Goal: Information Seeking & Learning: Learn about a topic

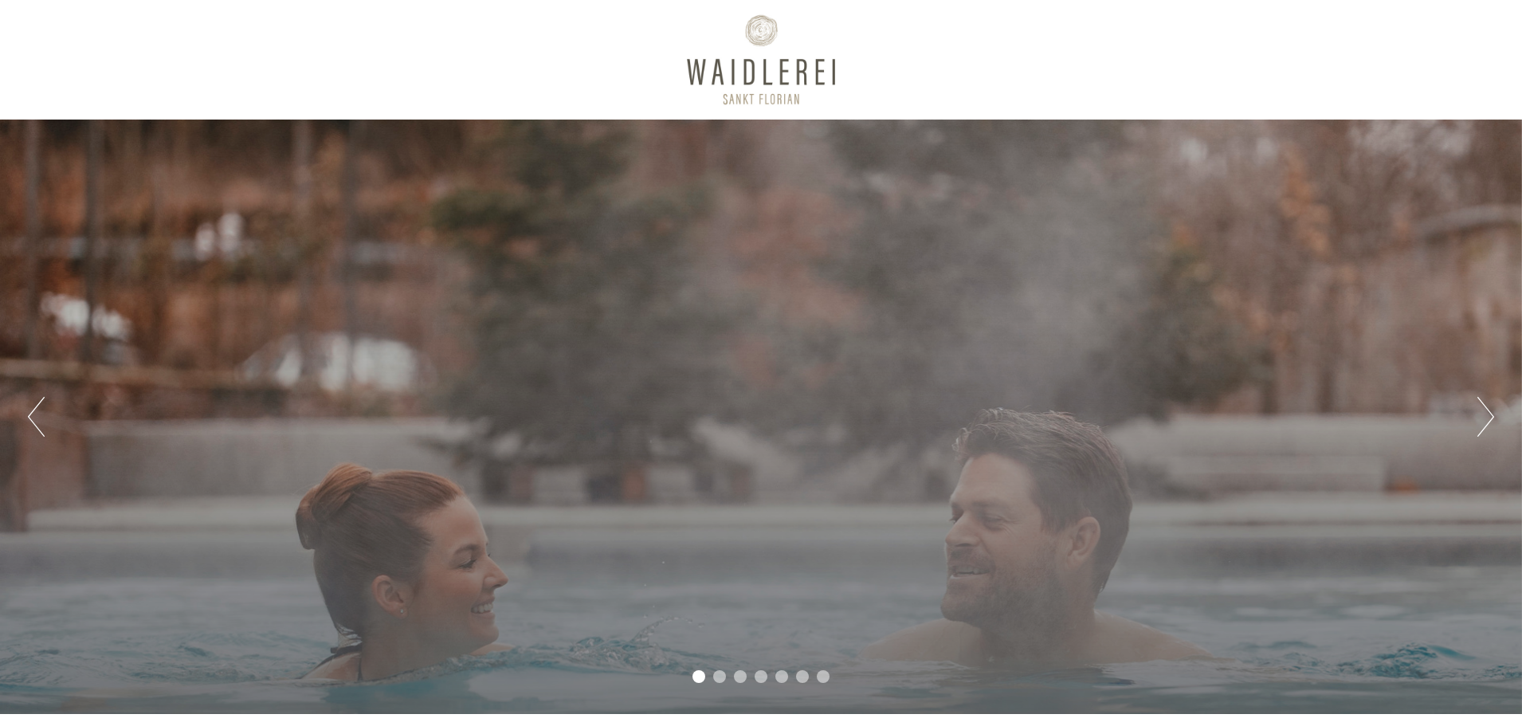
click at [1485, 414] on button "Next" at bounding box center [1486, 417] width 17 height 40
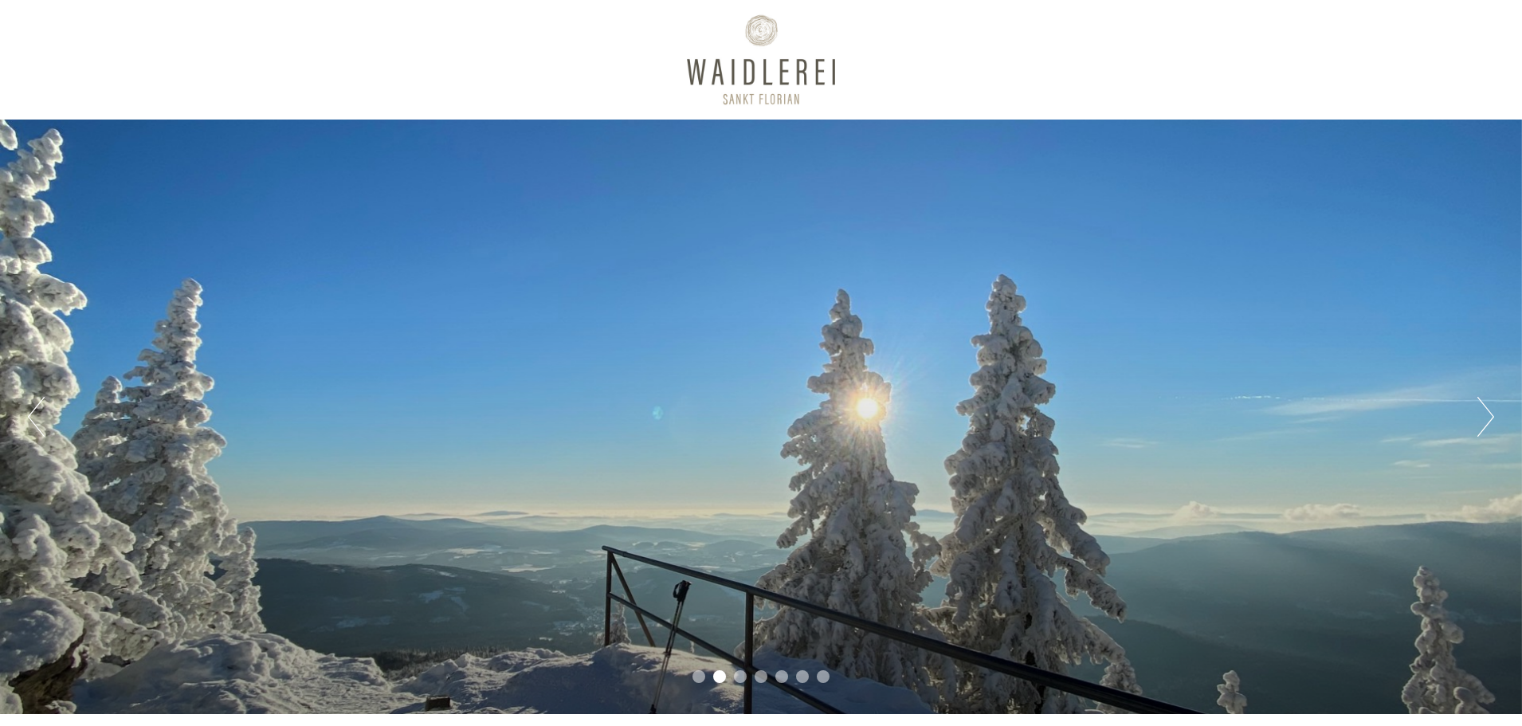
click at [1484, 413] on button "Next" at bounding box center [1486, 417] width 17 height 40
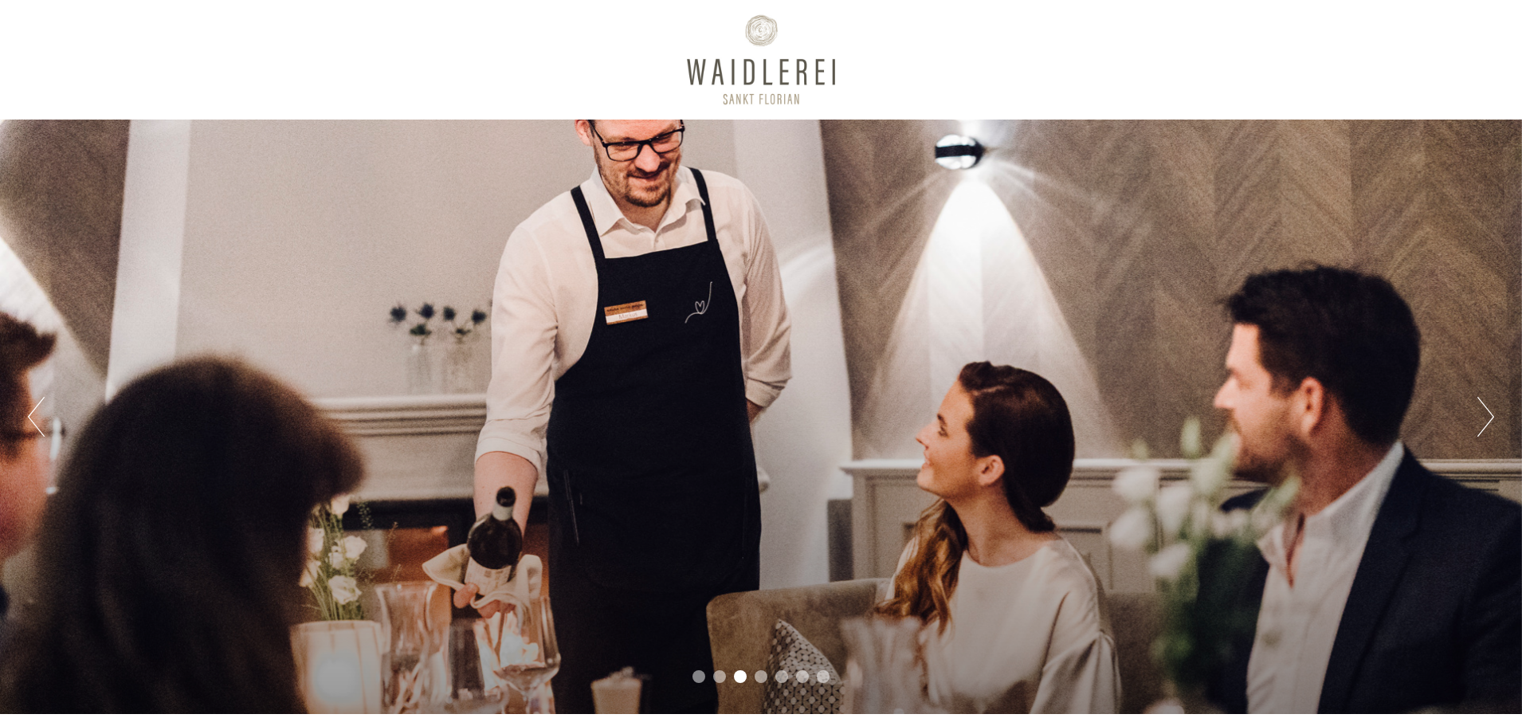
click at [1484, 413] on button "Next" at bounding box center [1486, 417] width 17 height 40
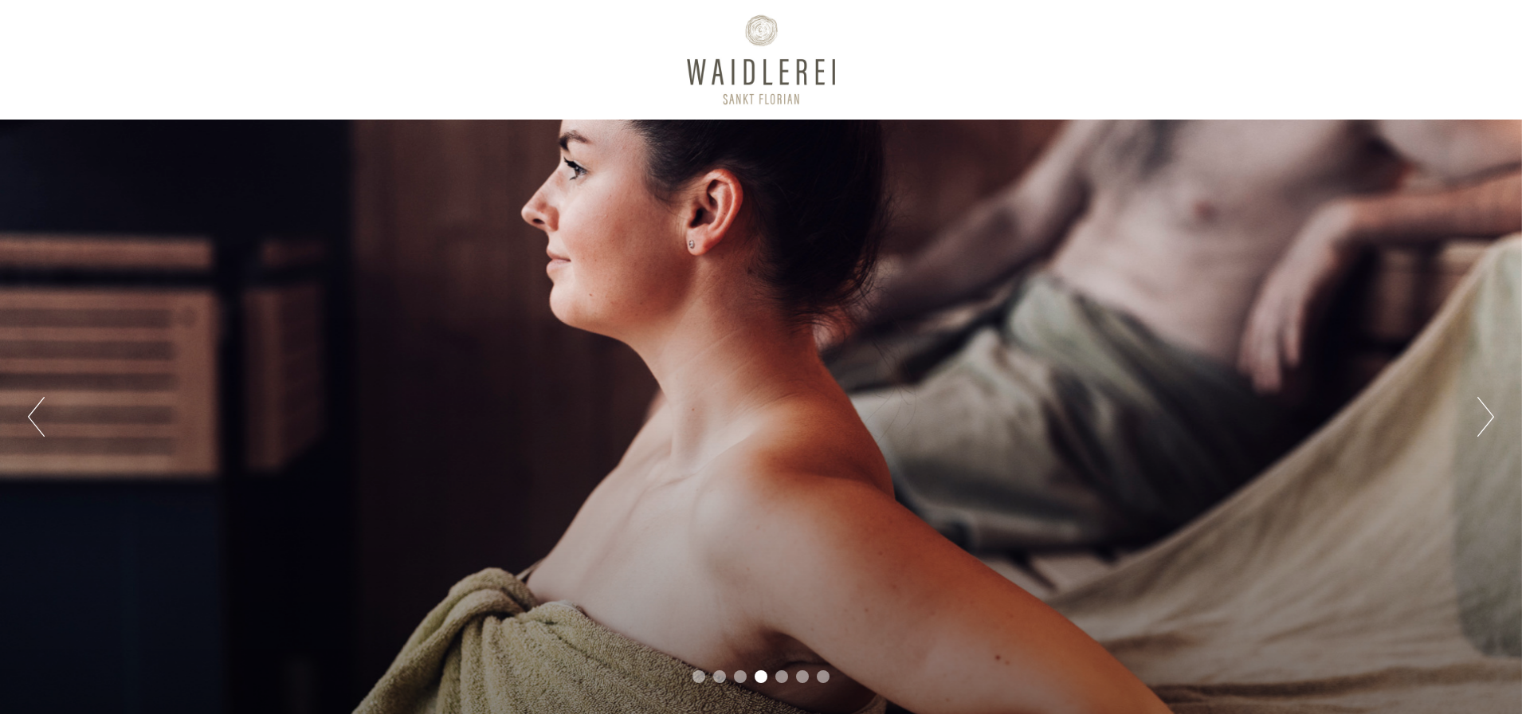
click at [1484, 413] on button "Next" at bounding box center [1486, 417] width 17 height 40
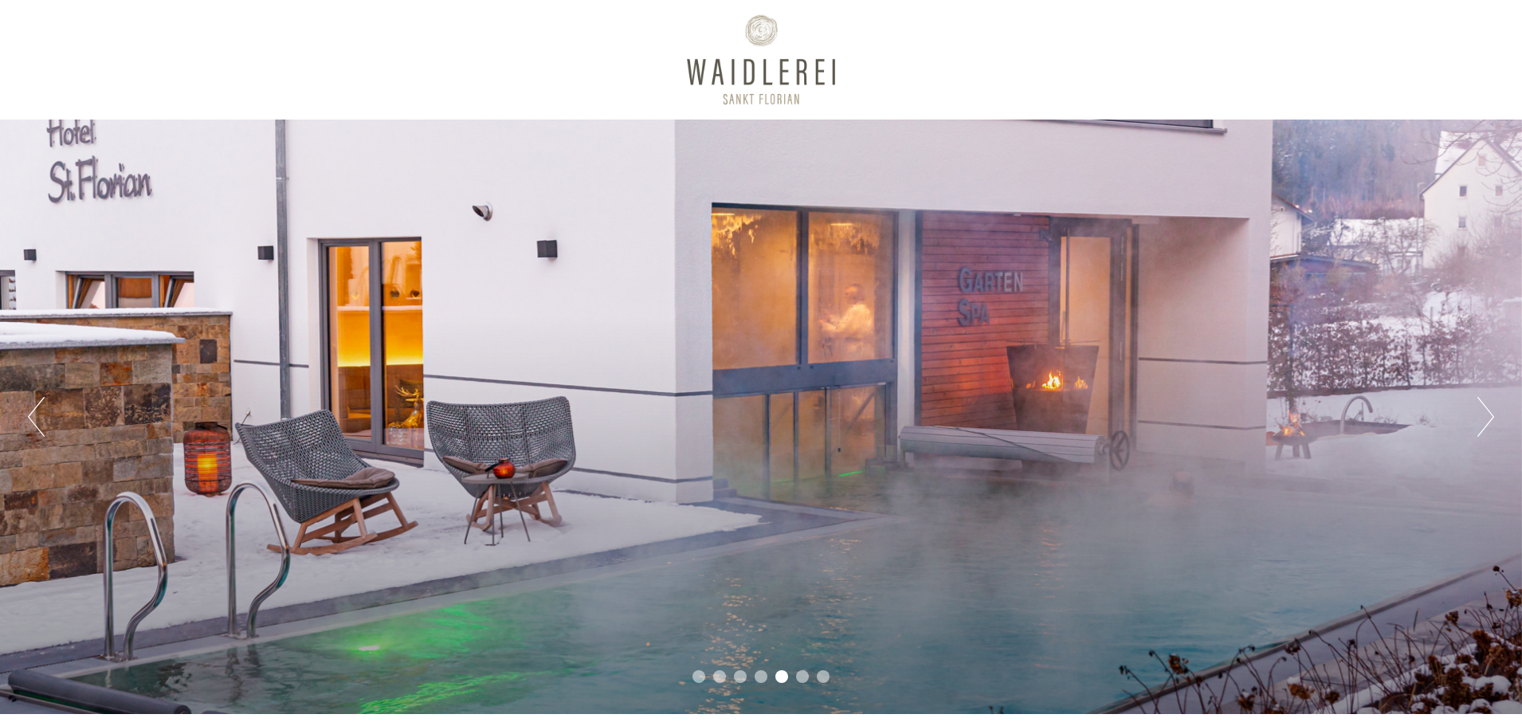
click at [1484, 413] on button "Next" at bounding box center [1486, 417] width 17 height 40
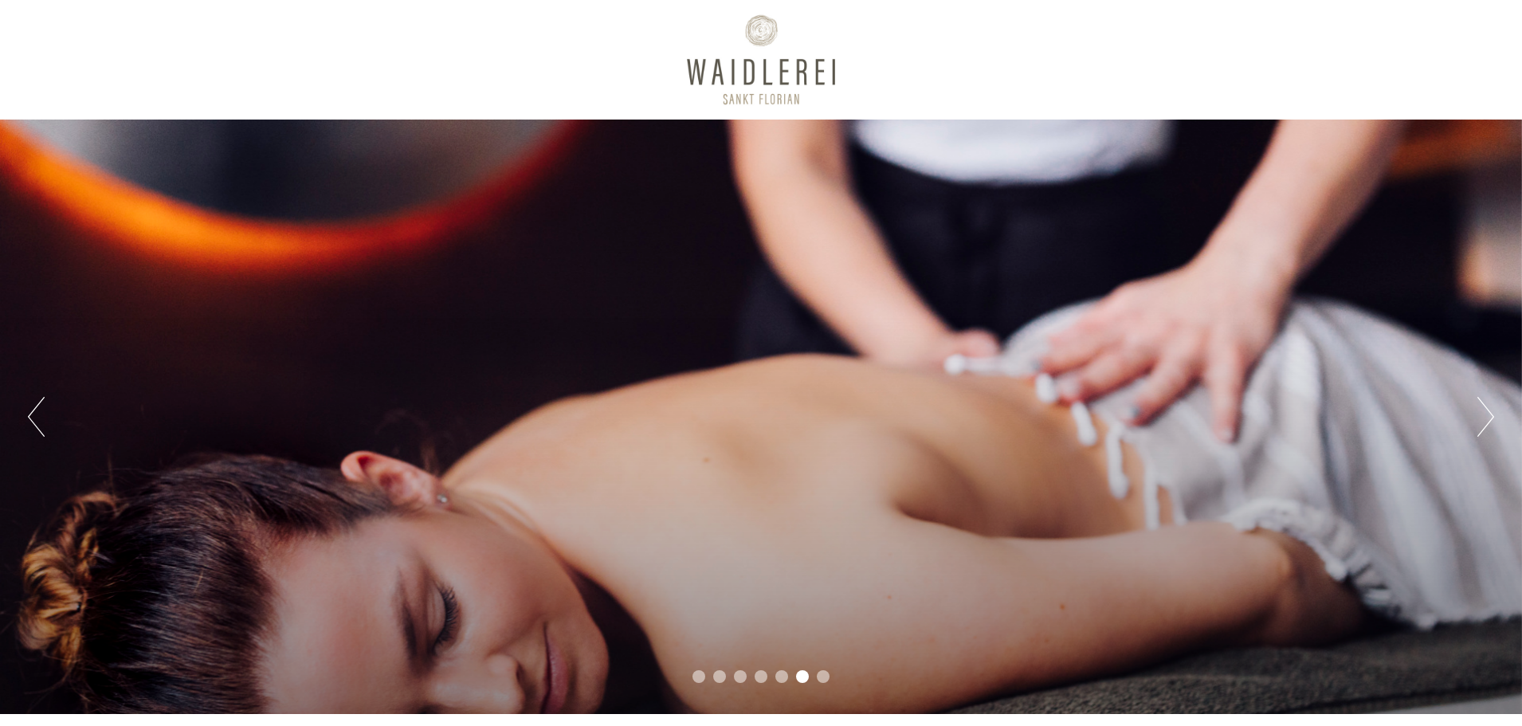
click at [1484, 413] on button "Next" at bounding box center [1486, 417] width 17 height 40
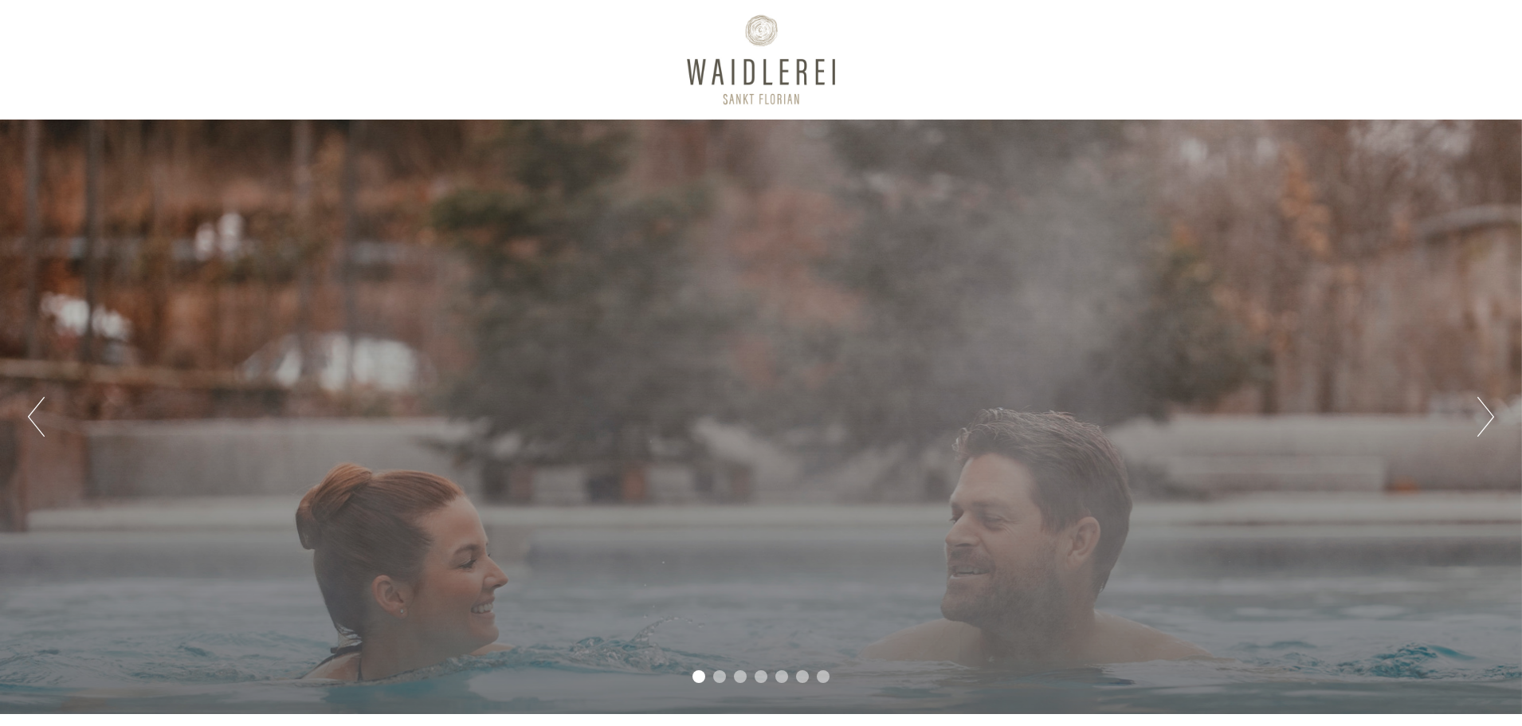
click at [809, 673] on ul "1 2 3 4 5 6 7" at bounding box center [761, 679] width 1522 height 18
click at [797, 676] on li "6" at bounding box center [802, 676] width 13 height 13
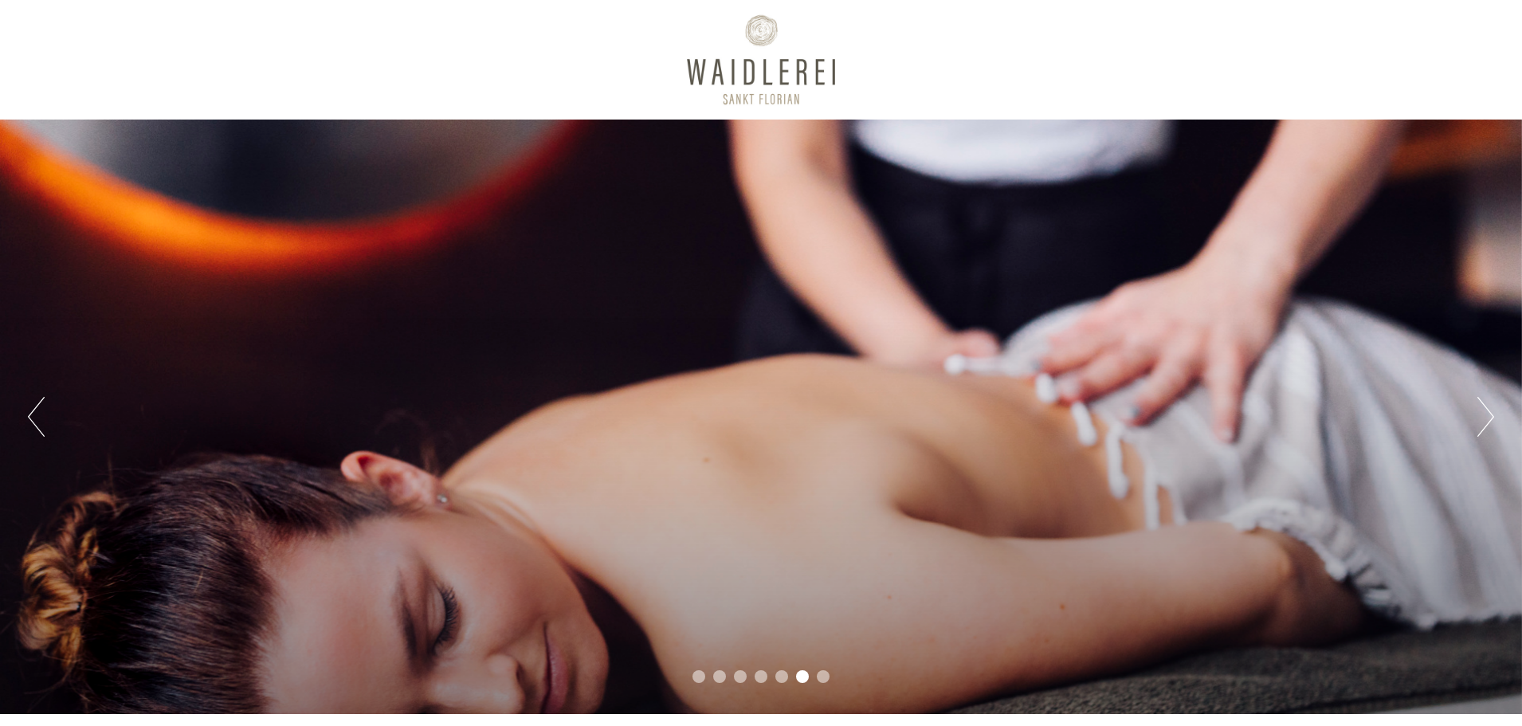
click at [820, 677] on li "7" at bounding box center [823, 676] width 13 height 13
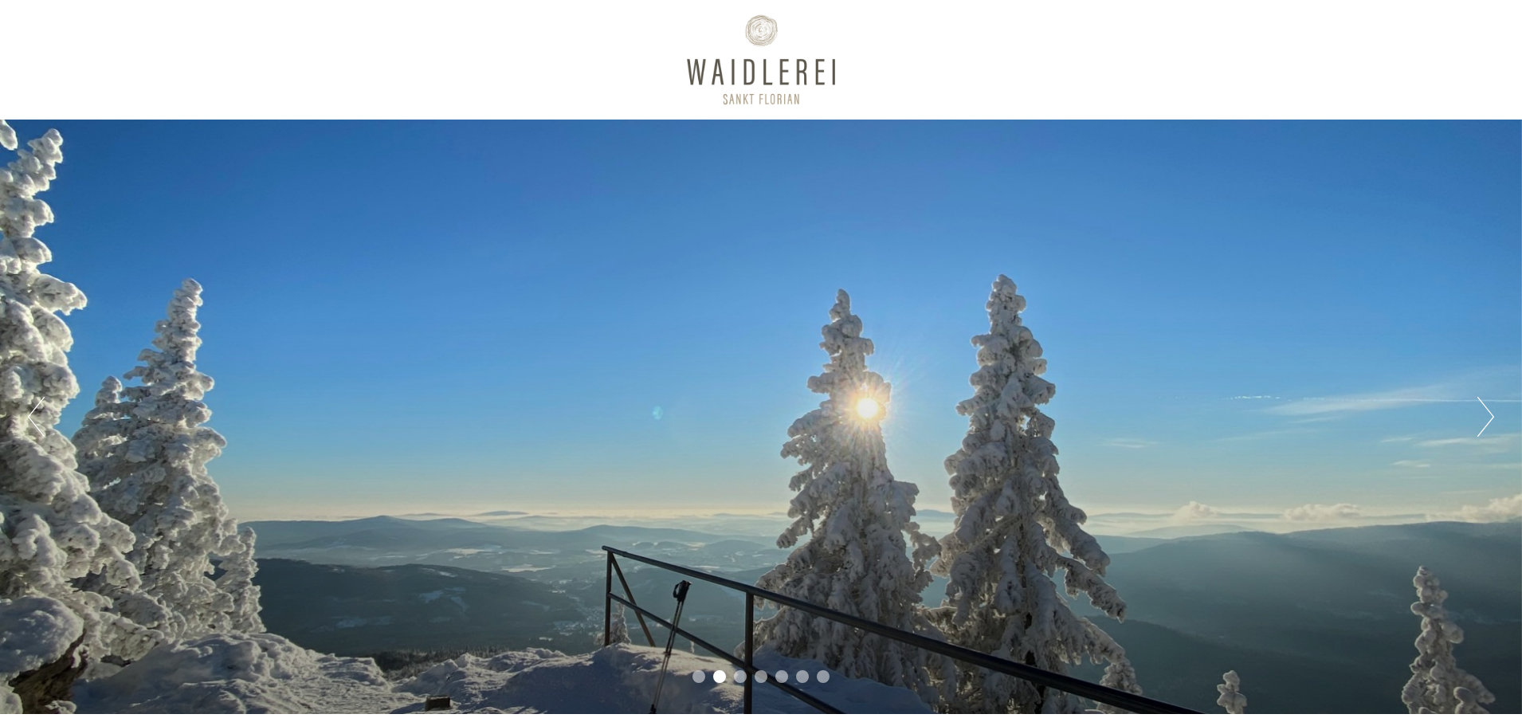
click at [1489, 421] on button "Next" at bounding box center [1486, 417] width 17 height 40
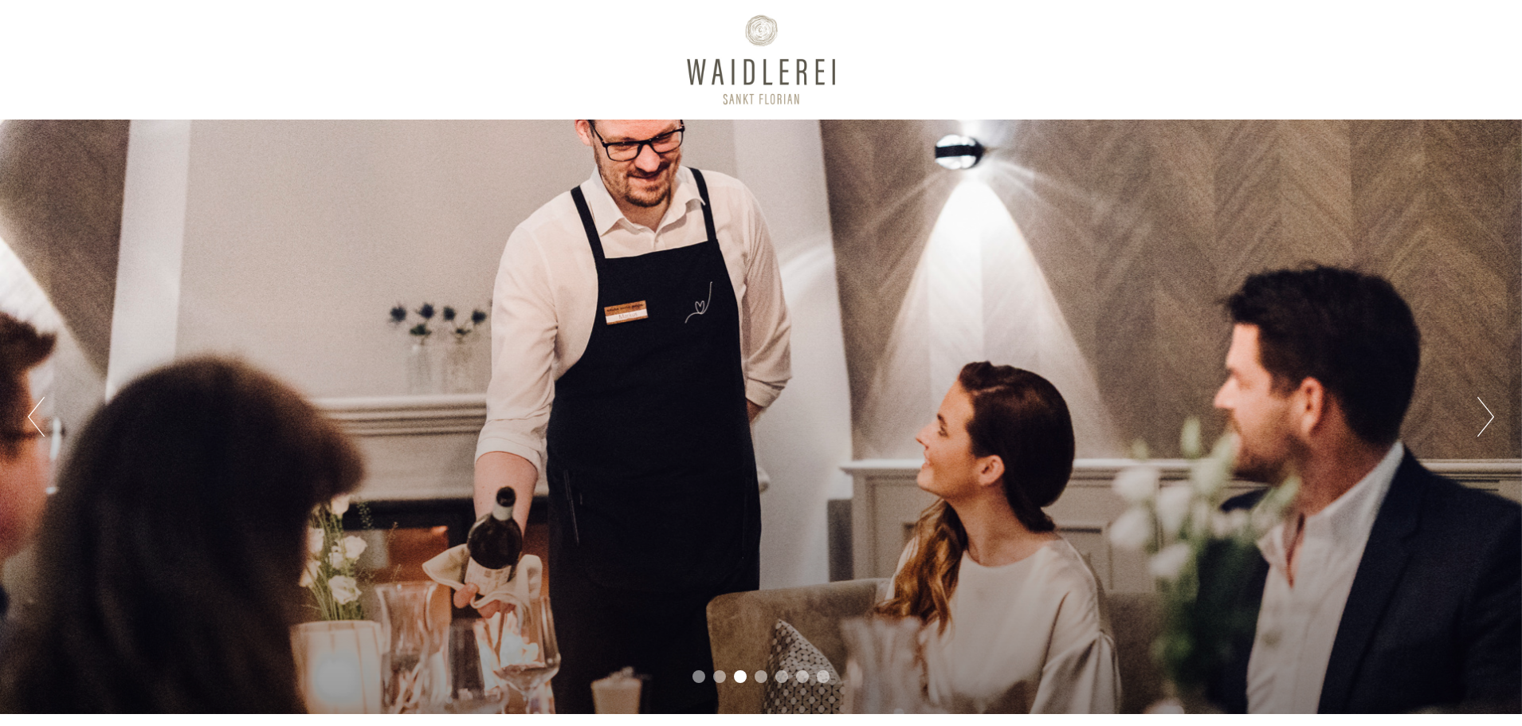
click at [1489, 421] on button "Next" at bounding box center [1486, 417] width 17 height 40
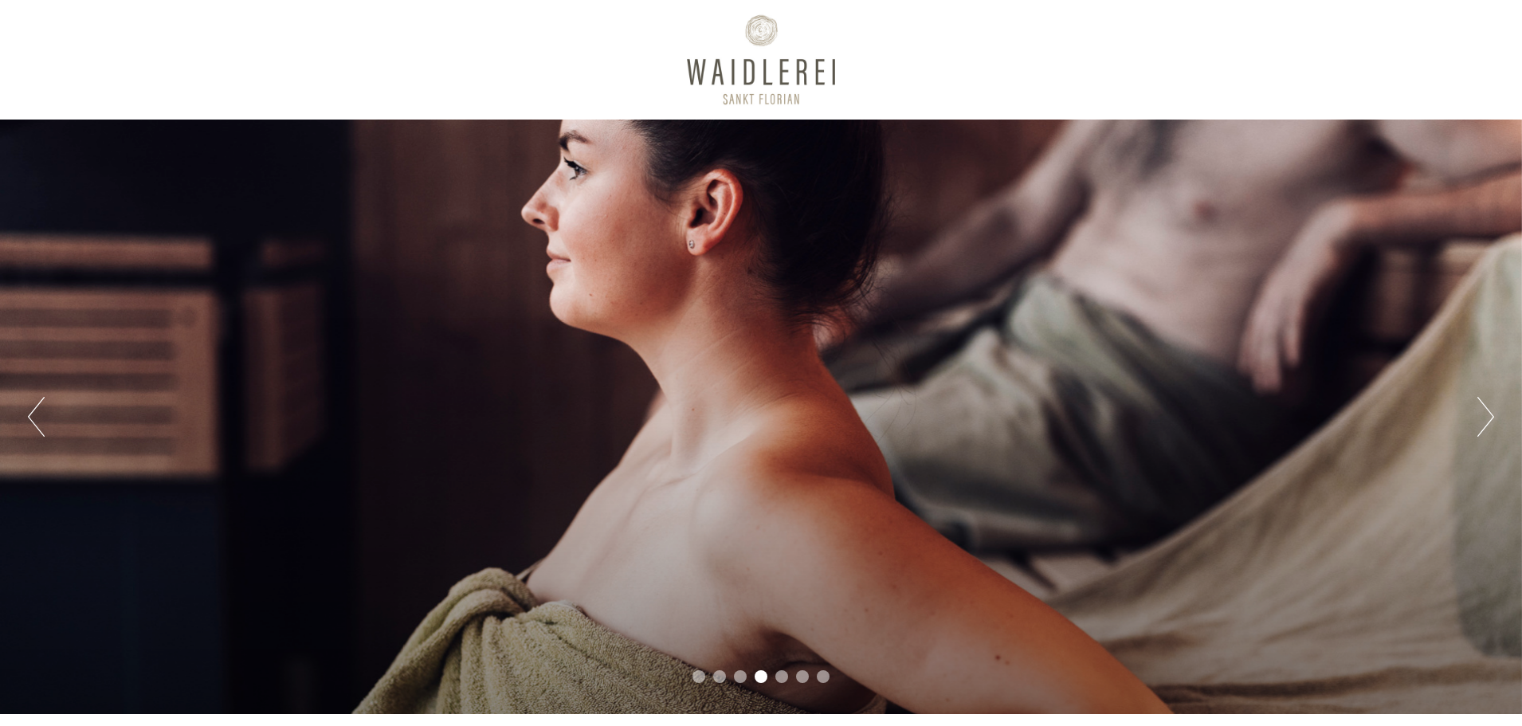
click at [1489, 421] on button "Next" at bounding box center [1486, 417] width 17 height 40
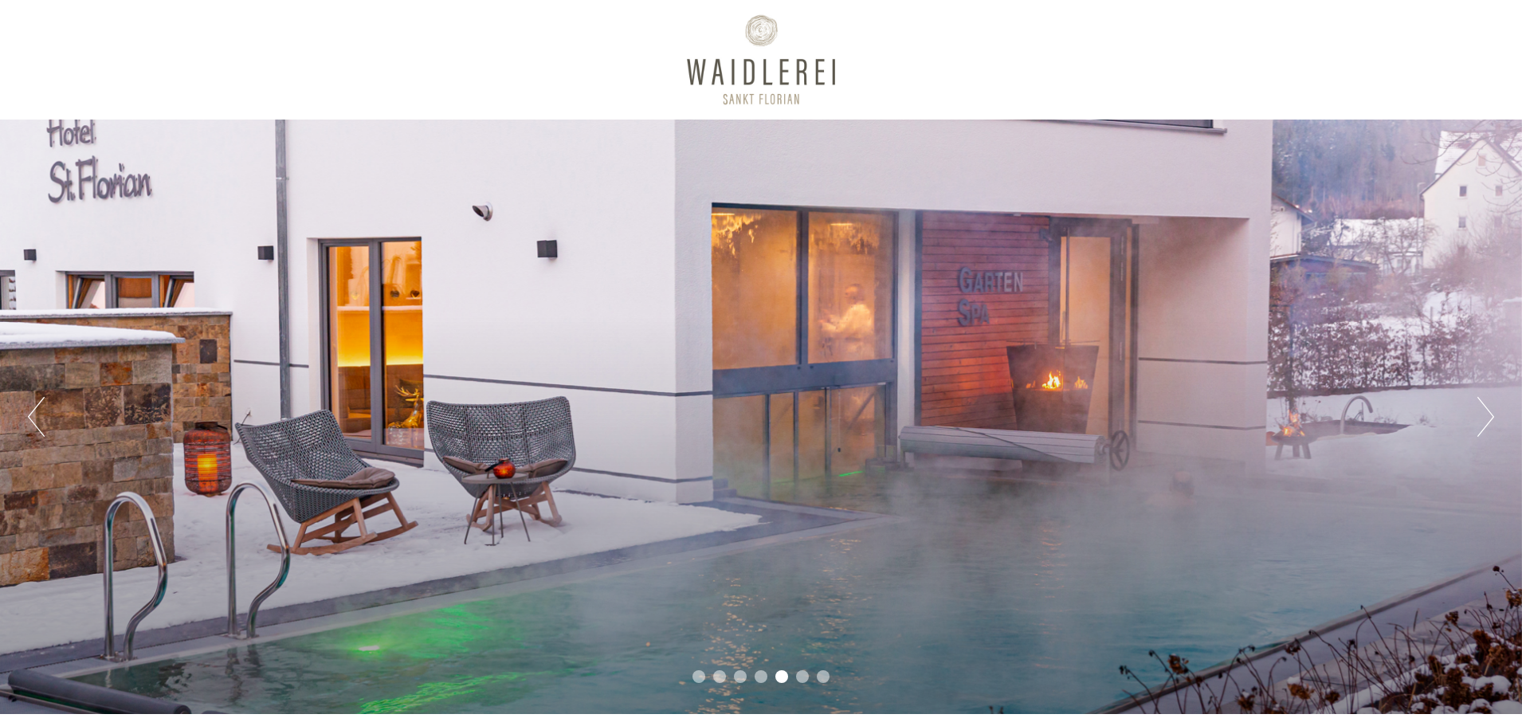
click at [1489, 421] on button "Next" at bounding box center [1486, 417] width 17 height 40
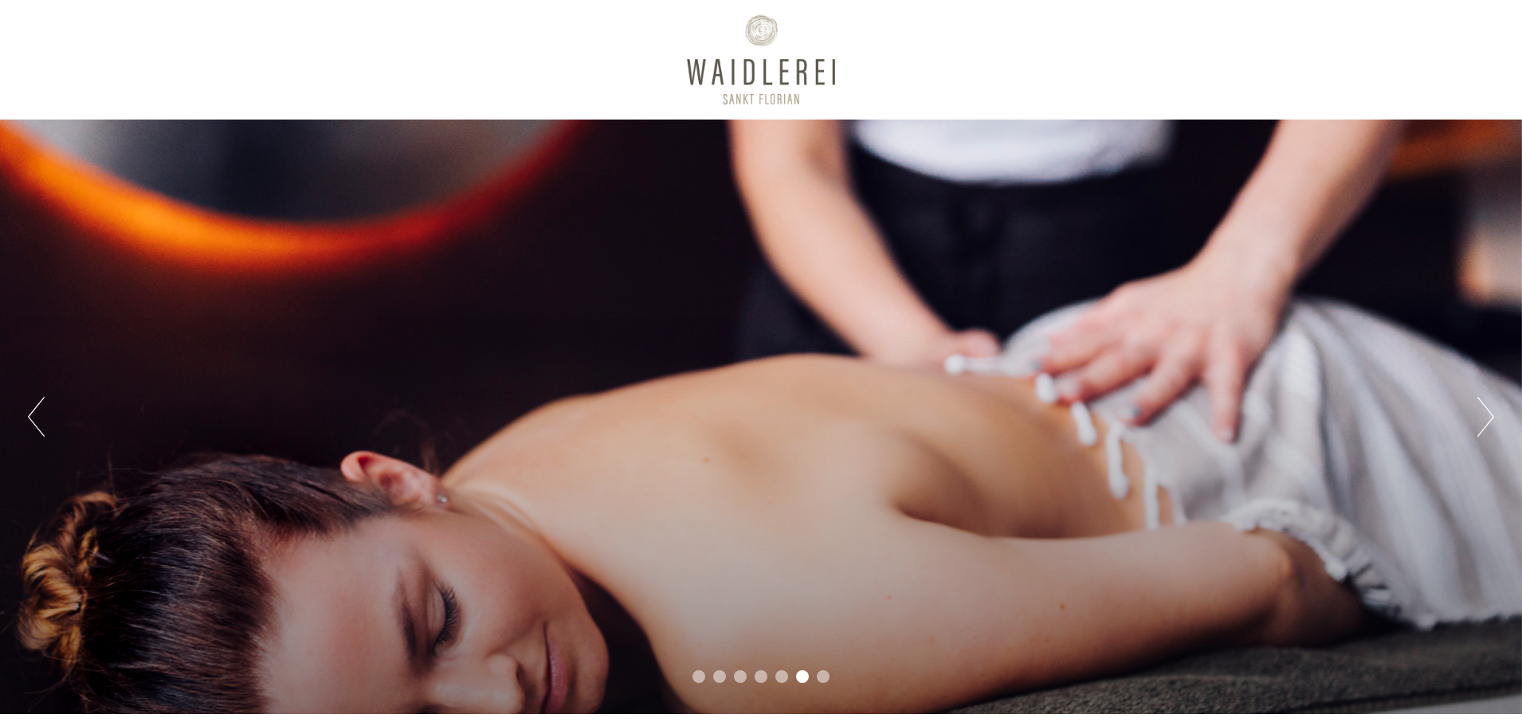
click at [1489, 421] on button "Next" at bounding box center [1486, 417] width 17 height 40
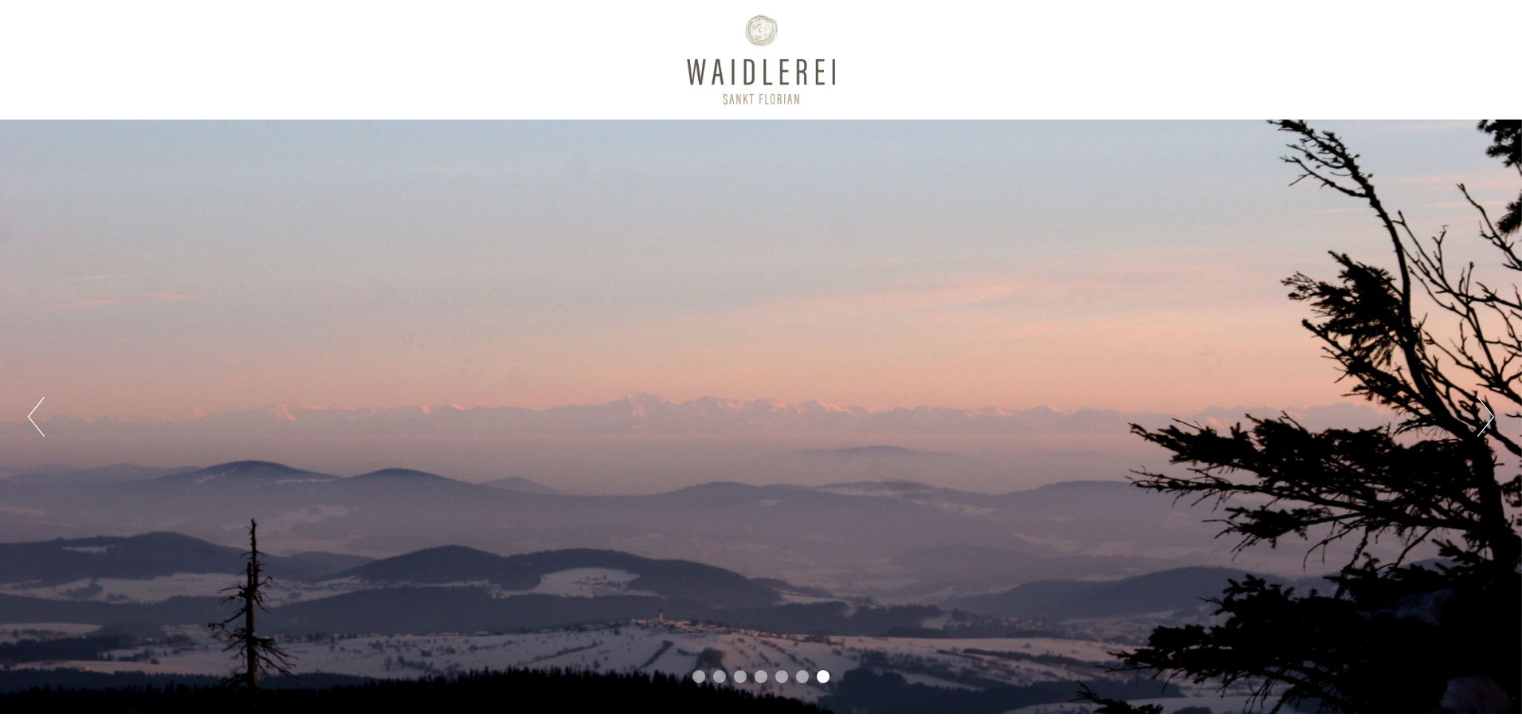
click at [693, 676] on li "1" at bounding box center [699, 676] width 13 height 13
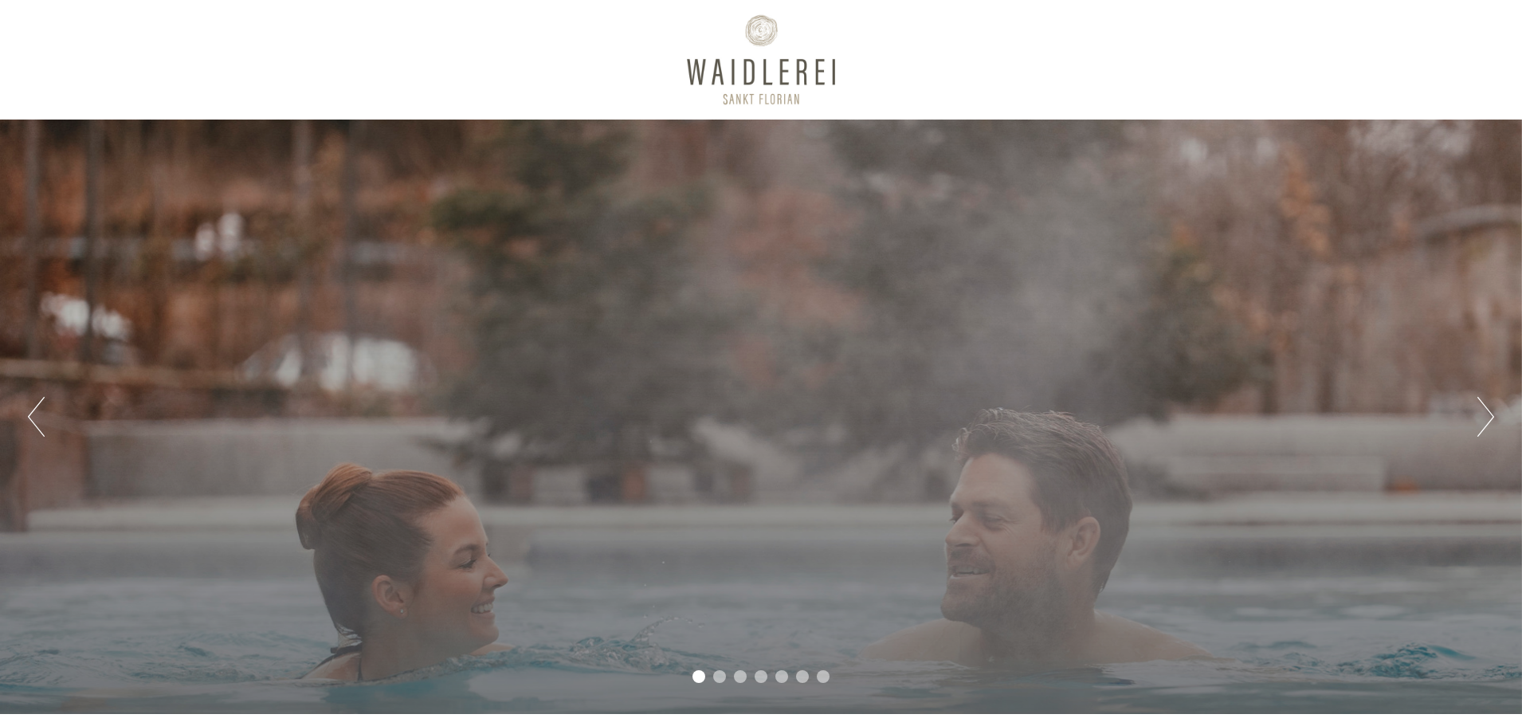
click at [1487, 409] on button "Next" at bounding box center [1486, 417] width 17 height 40
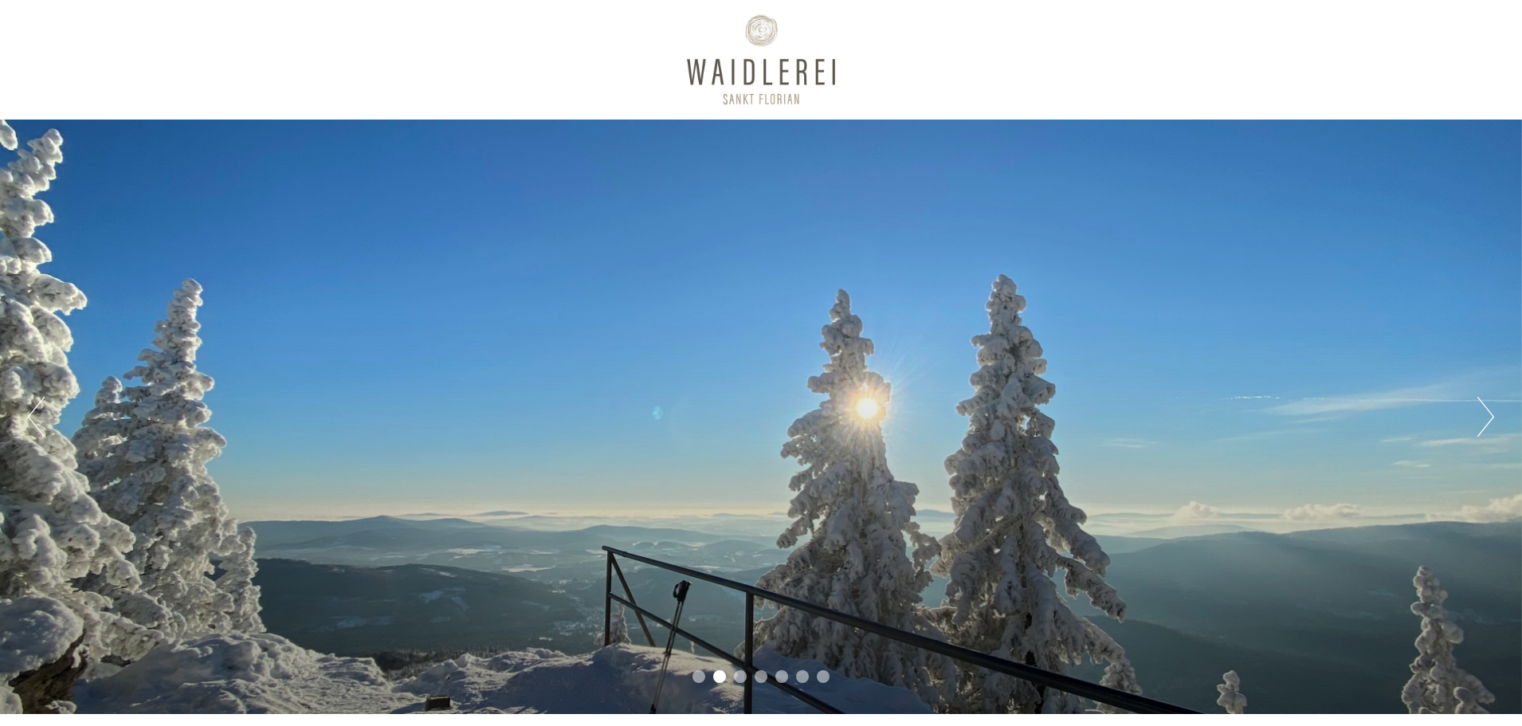
click at [1487, 409] on button "Next" at bounding box center [1486, 417] width 17 height 40
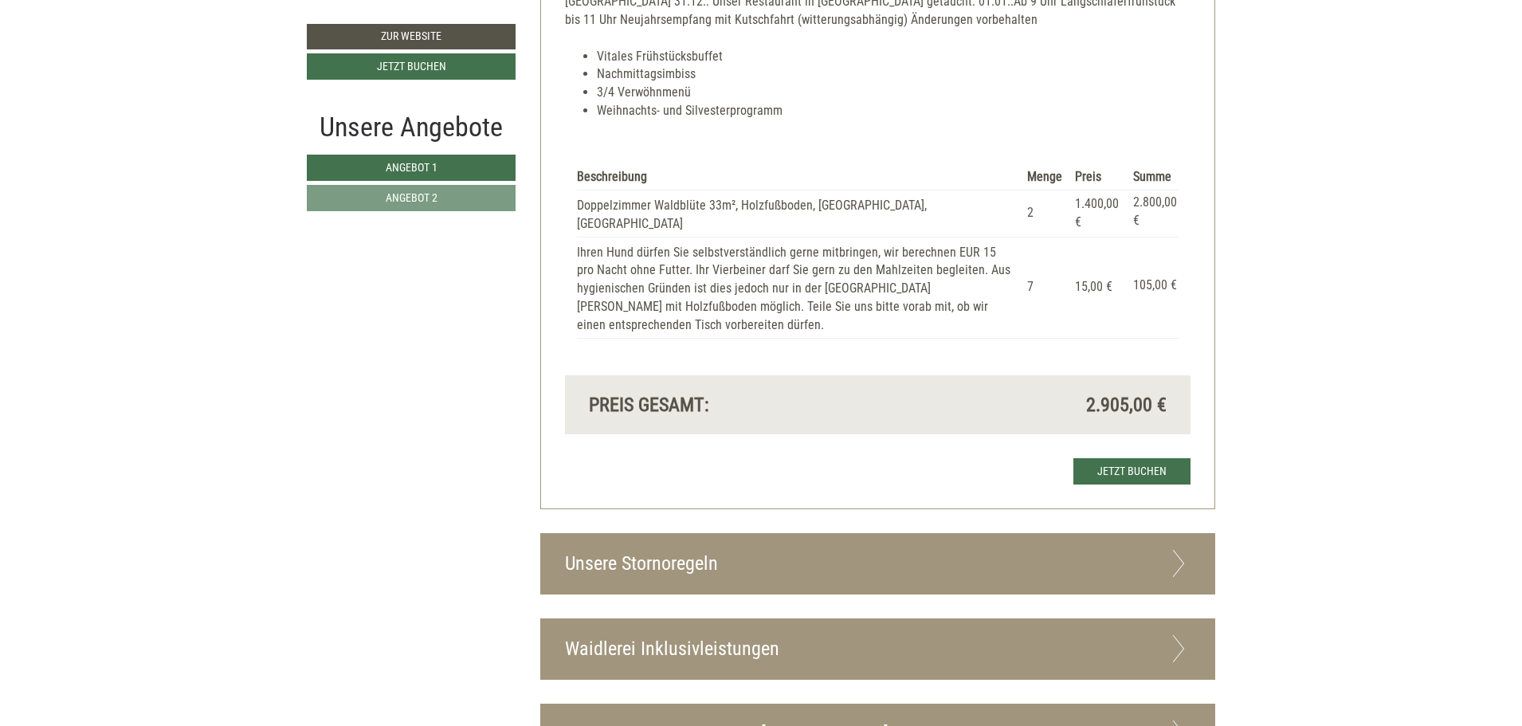
scroll to position [3813, 0]
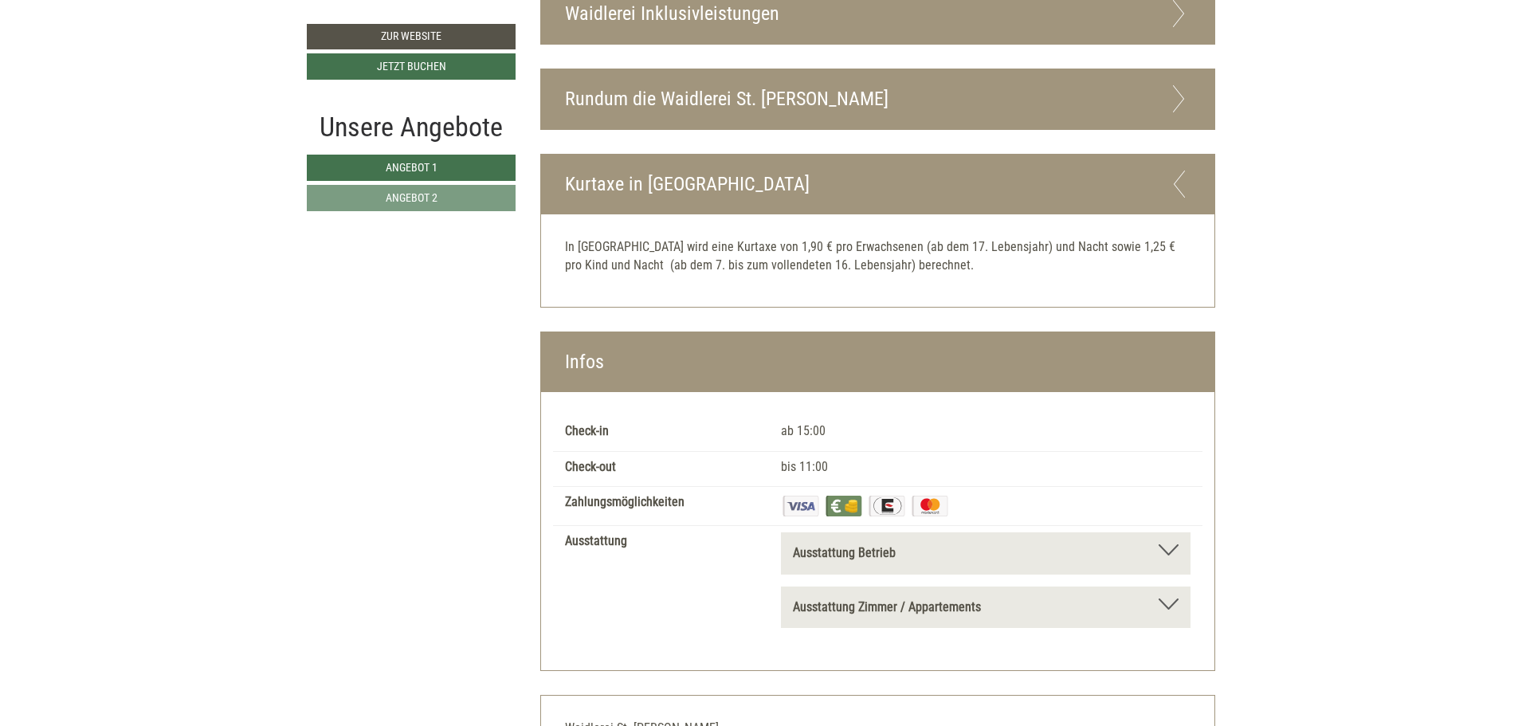
click at [1165, 601] on div at bounding box center [1169, 604] width 20 height 11
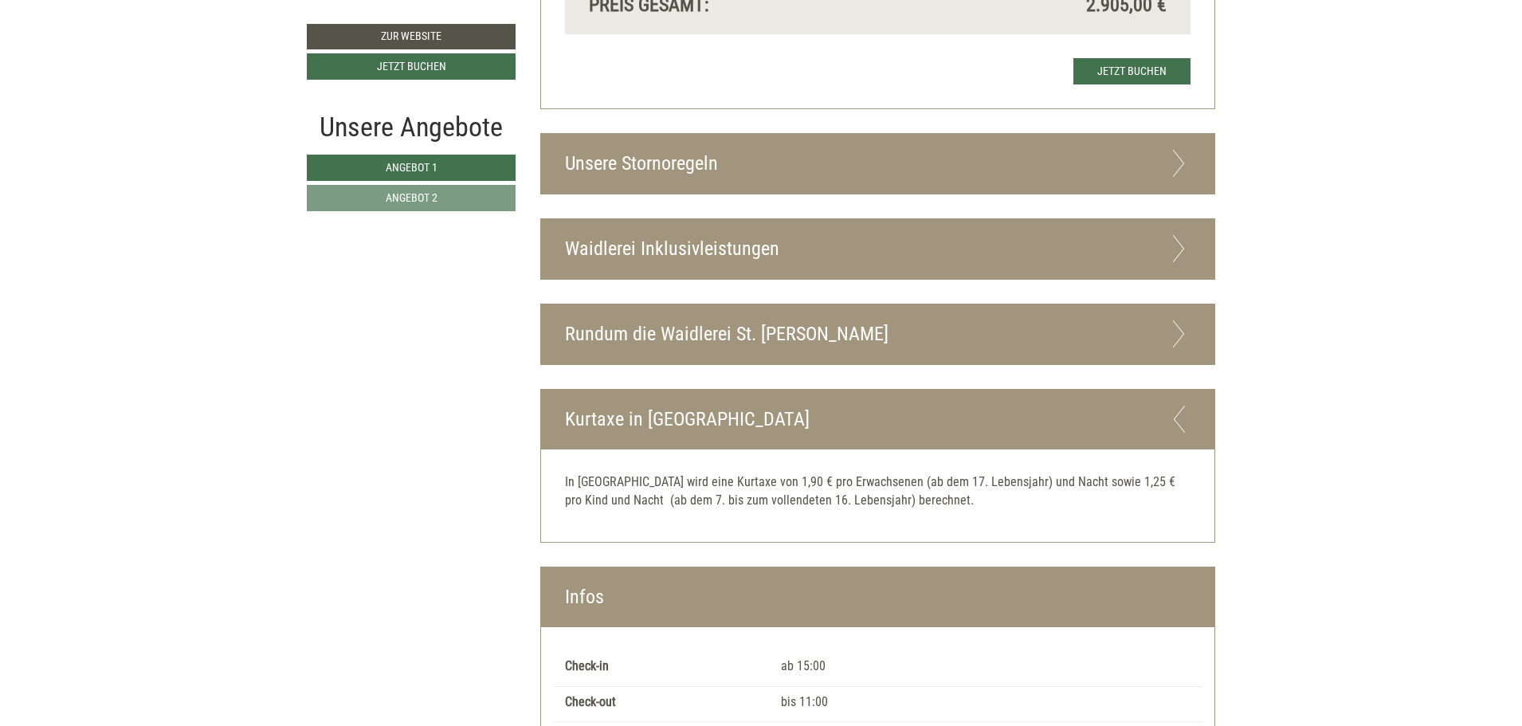
scroll to position [3524, 0]
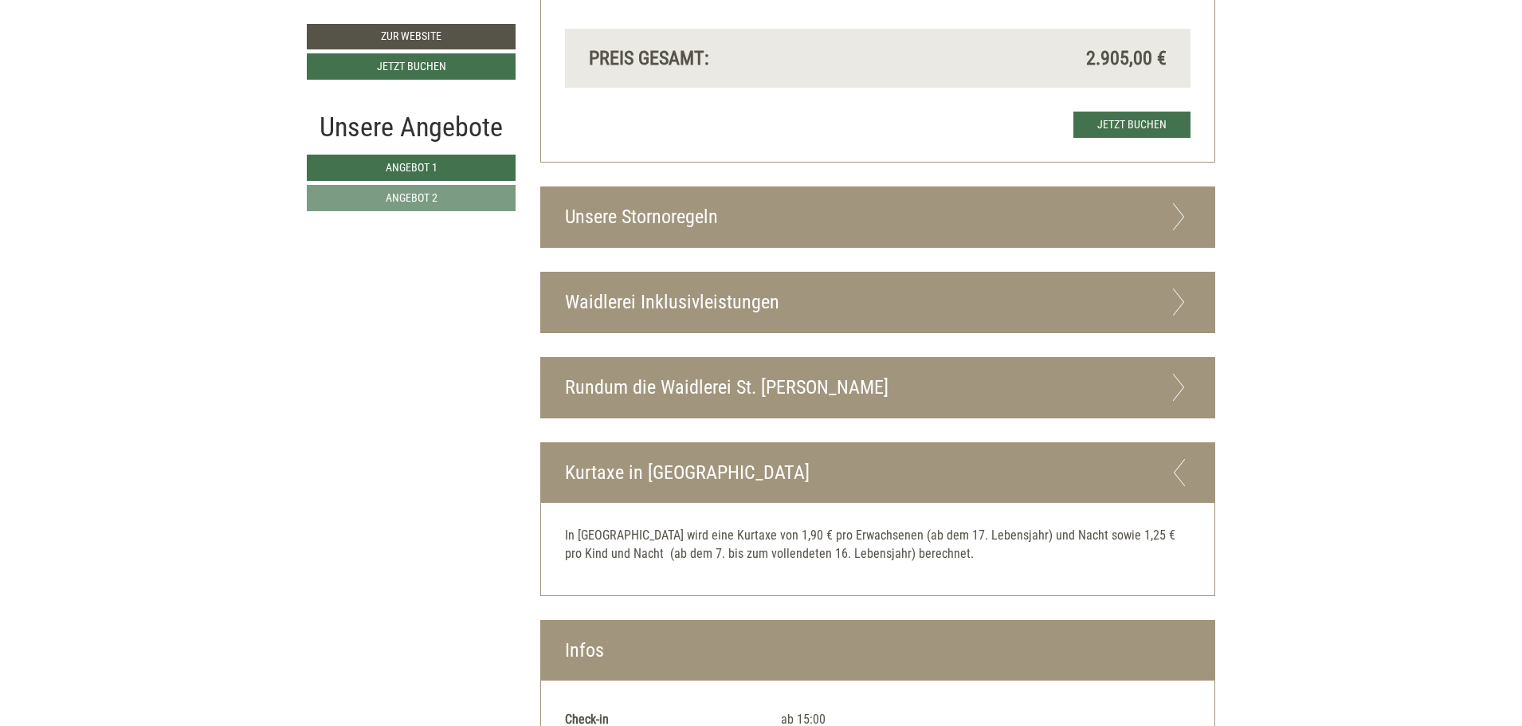
click at [905, 283] on div "Waidlerei Inklusivleistungen" at bounding box center [878, 303] width 674 height 60
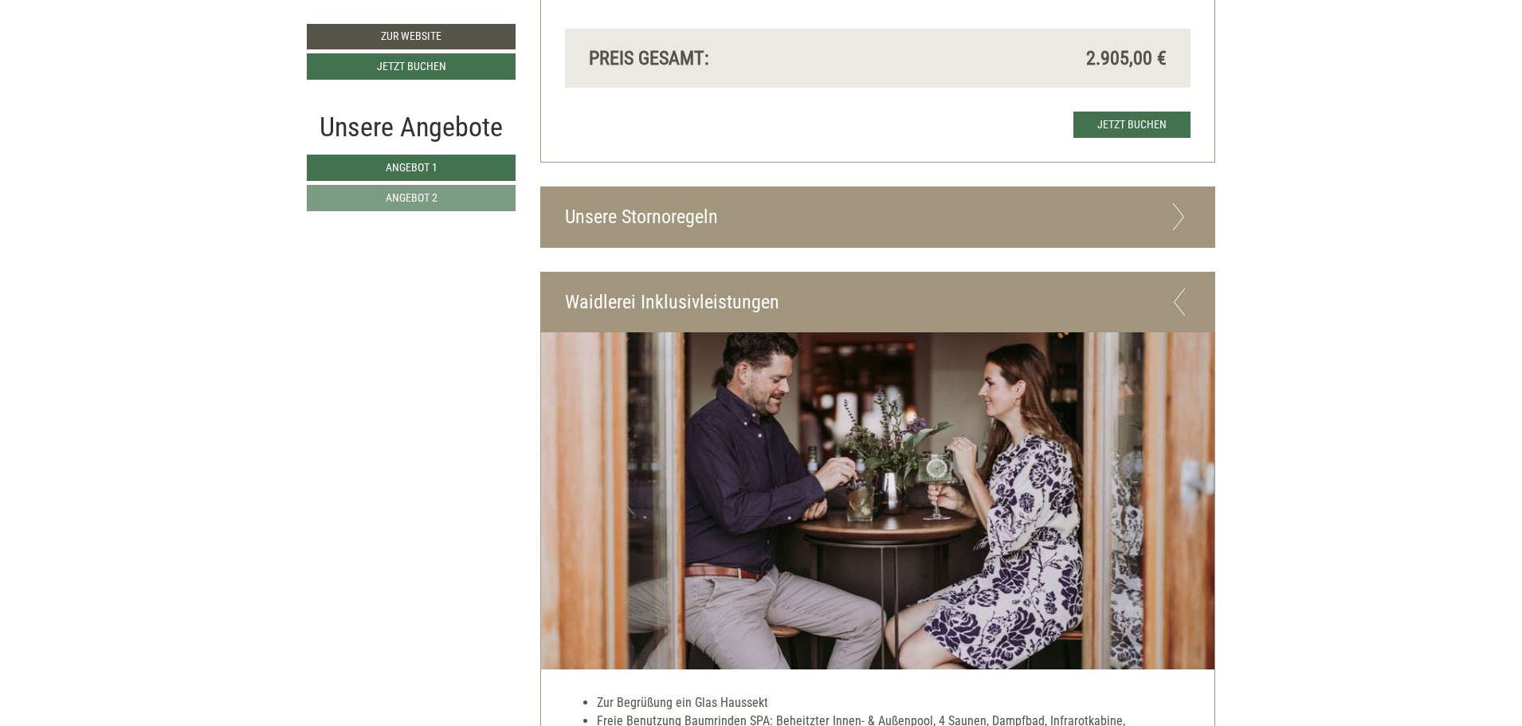
scroll to position [4159, 0]
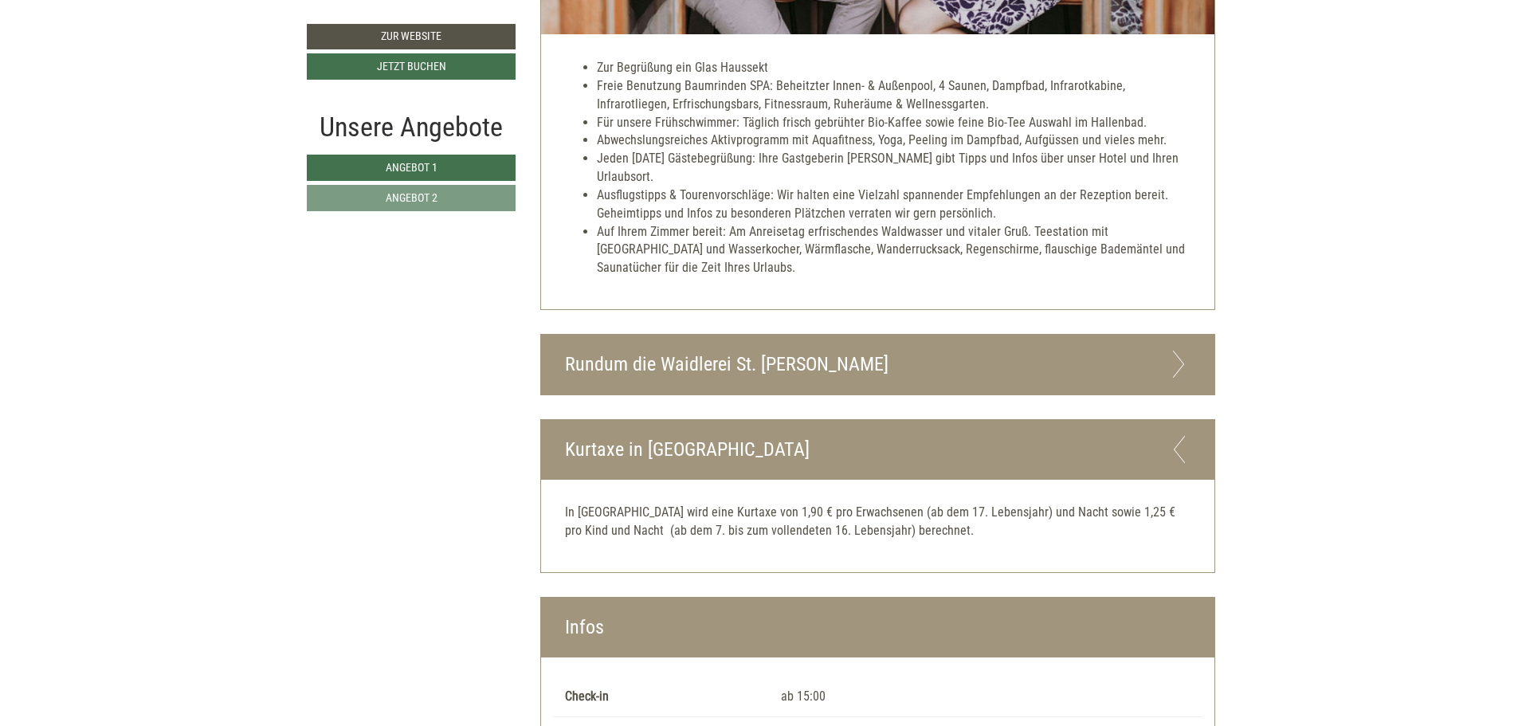
click at [1039, 611] on div "Infos" at bounding box center [878, 628] width 674 height 60
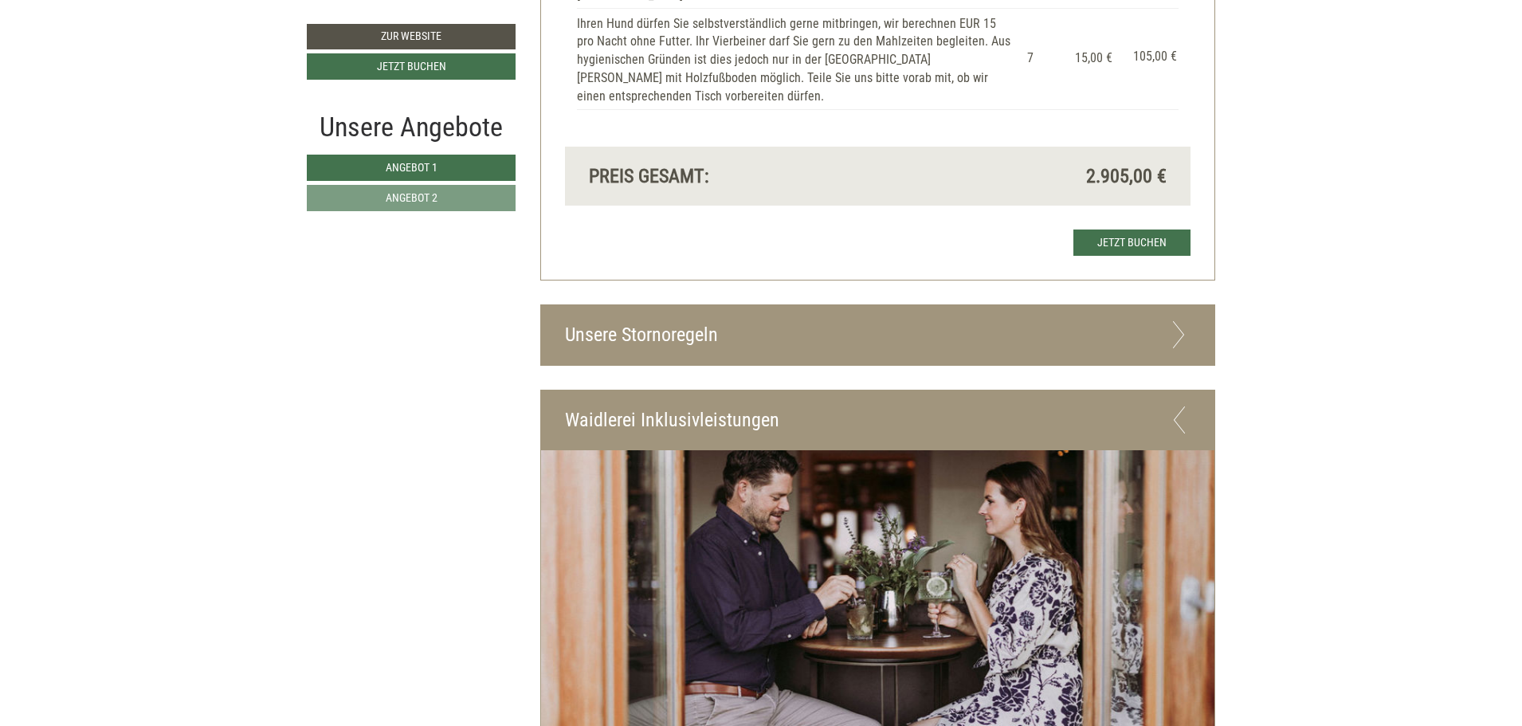
scroll to position [3316, 0]
